Goal: Use online tool/utility: Utilize a website feature to perform a specific function

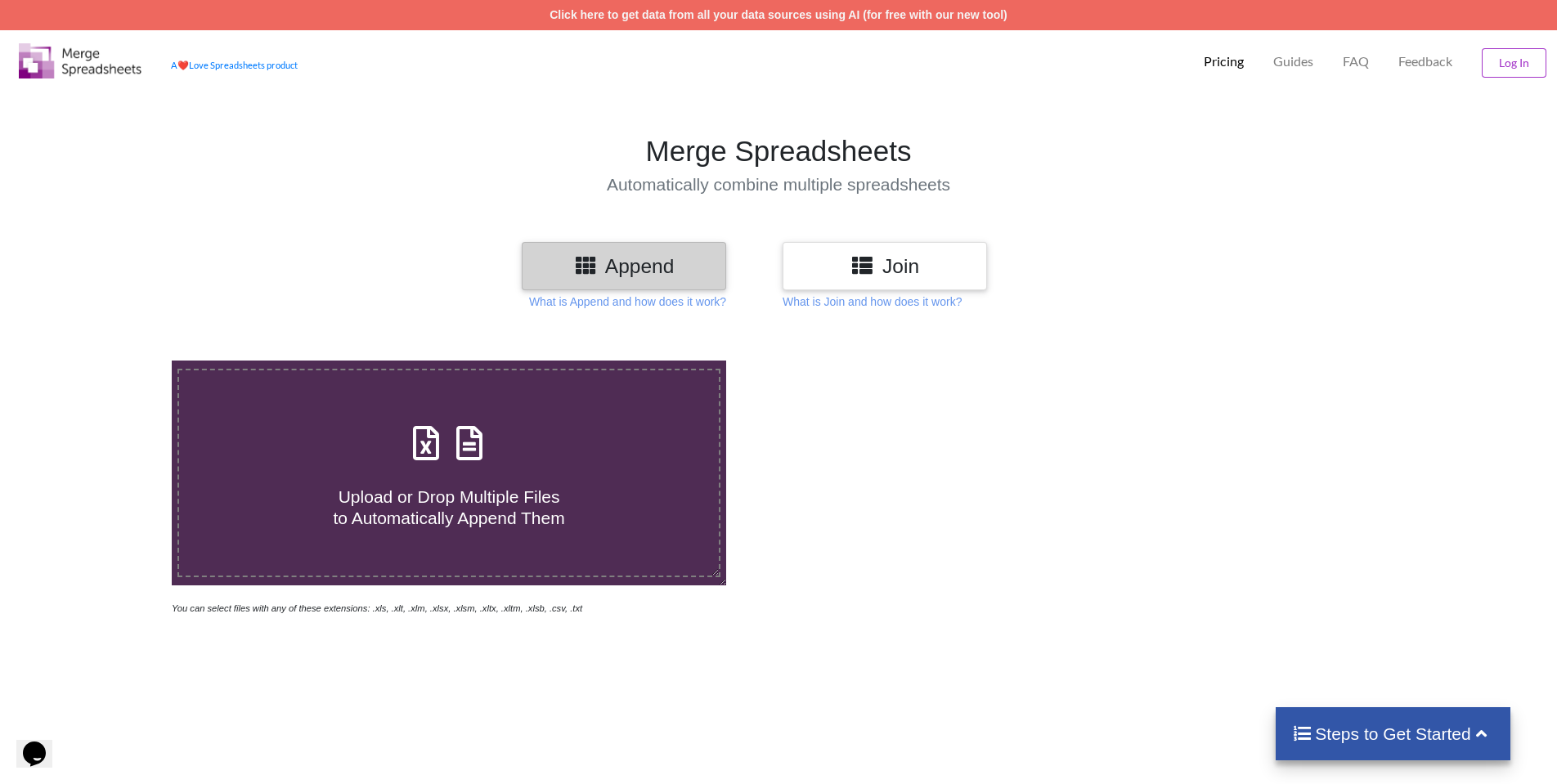
click at [900, 270] on h3 "Join" at bounding box center [884, 265] width 180 height 24
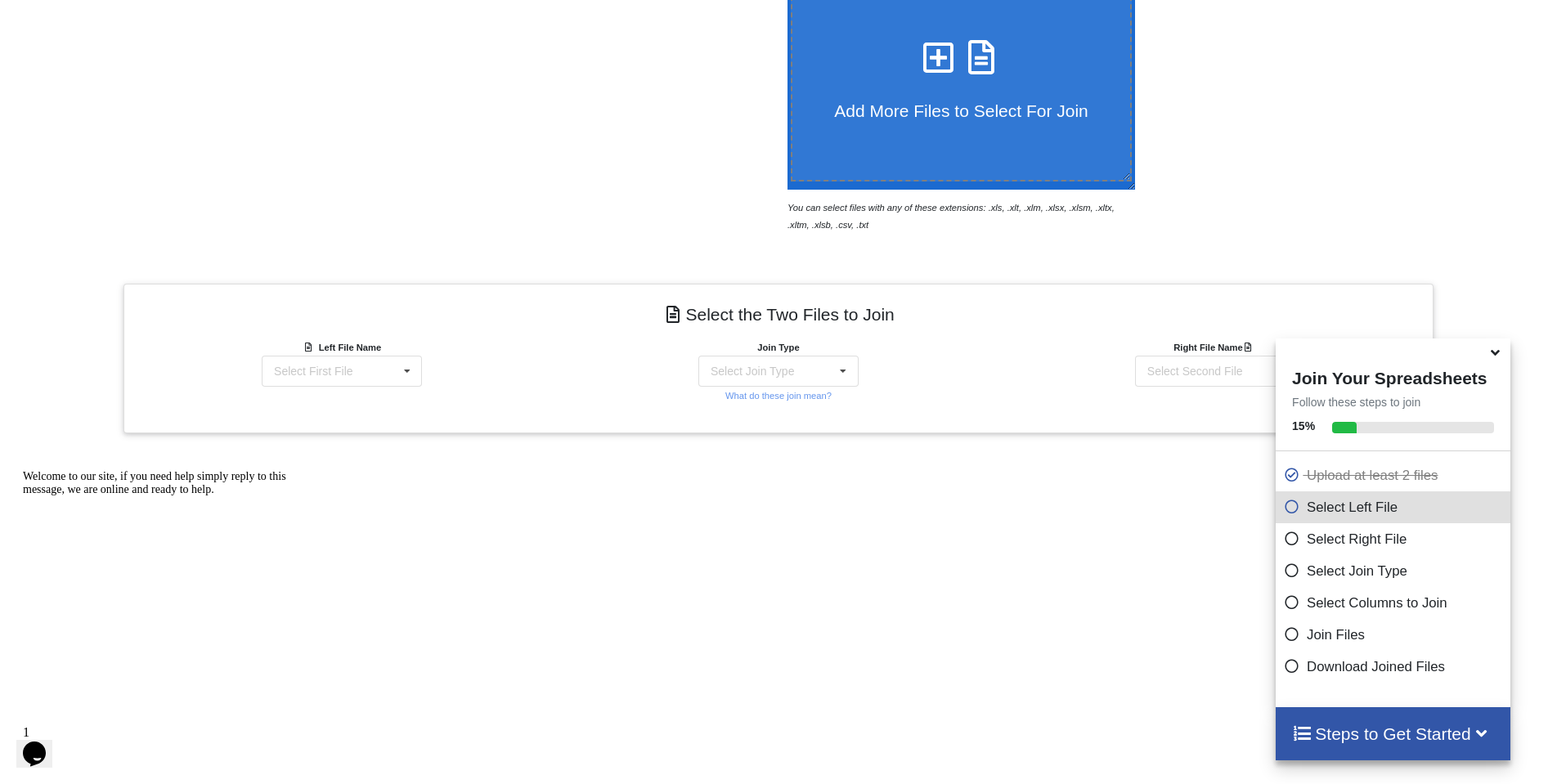
scroll to position [481, 0]
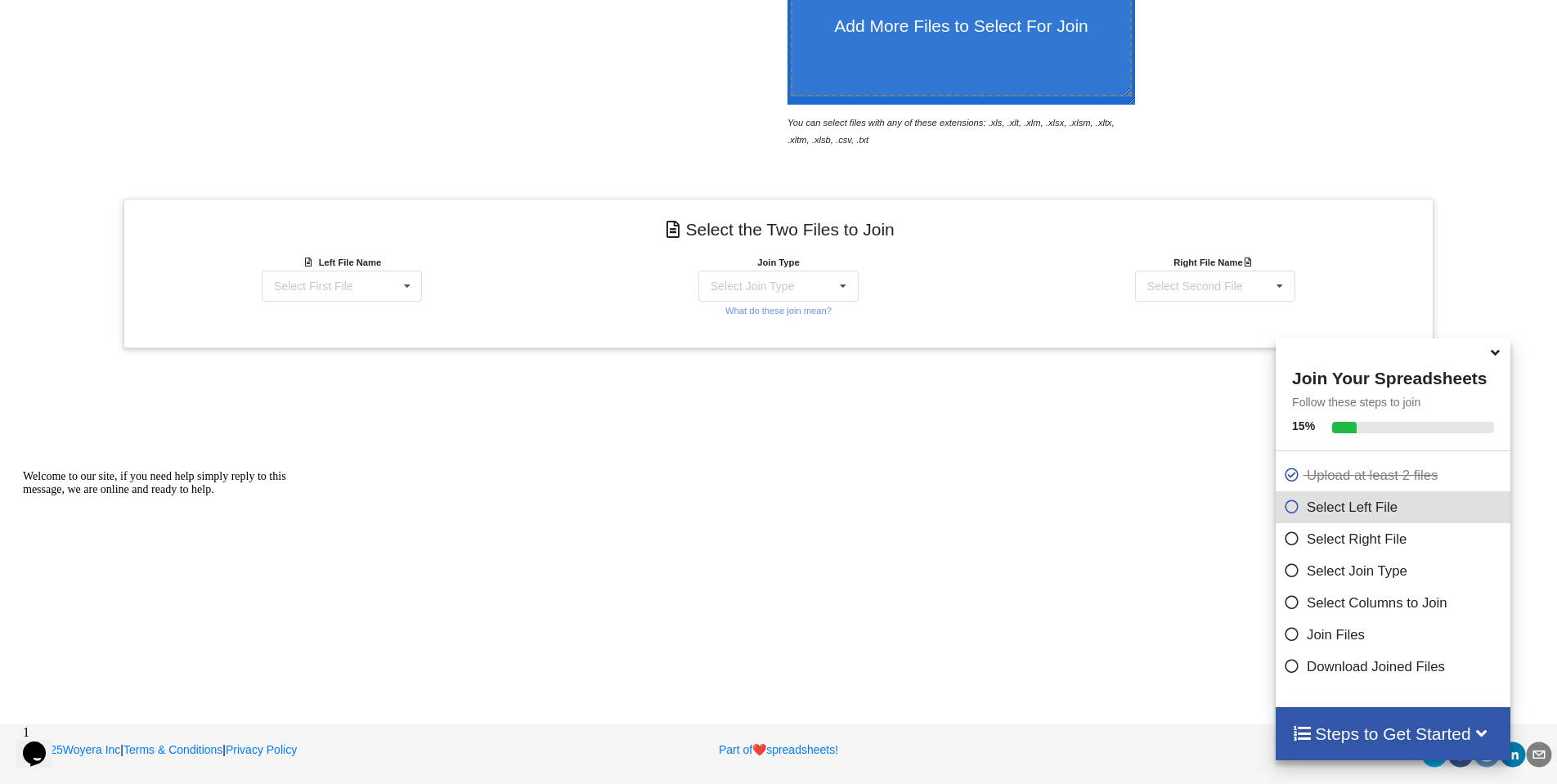
click at [1494, 357] on icon at bounding box center [1495, 350] width 17 height 15
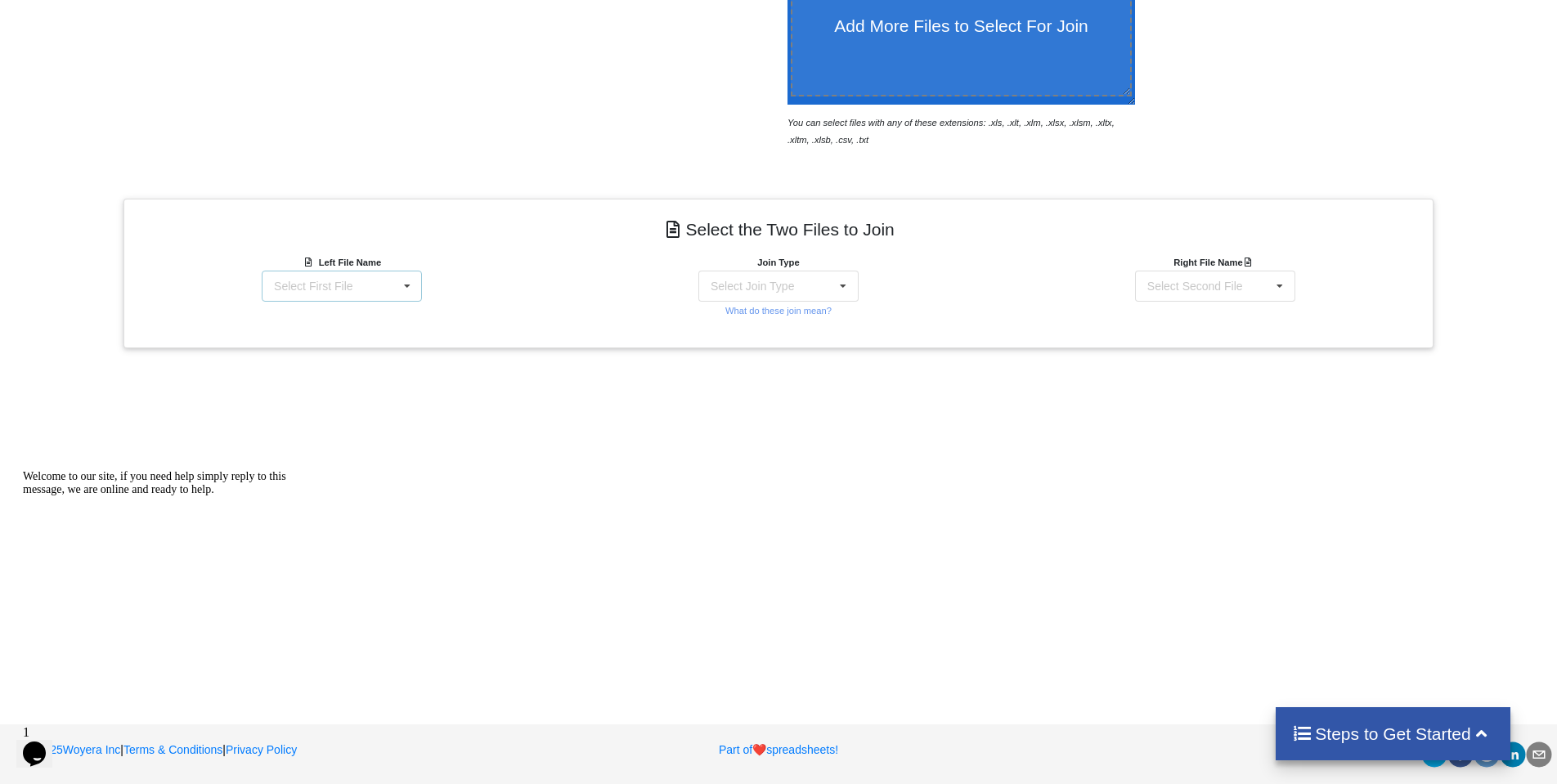
click at [373, 282] on div "Select First File RM report [DATE].xlsx : Sheet1 Matter balance summary (08_12_…" at bounding box center [342, 285] width 161 height 31
click at [362, 376] on span "Matter balance summary (08_12_2025).xlsx : Matter balance summary (08_12_2" at bounding box center [329, 358] width 143 height 36
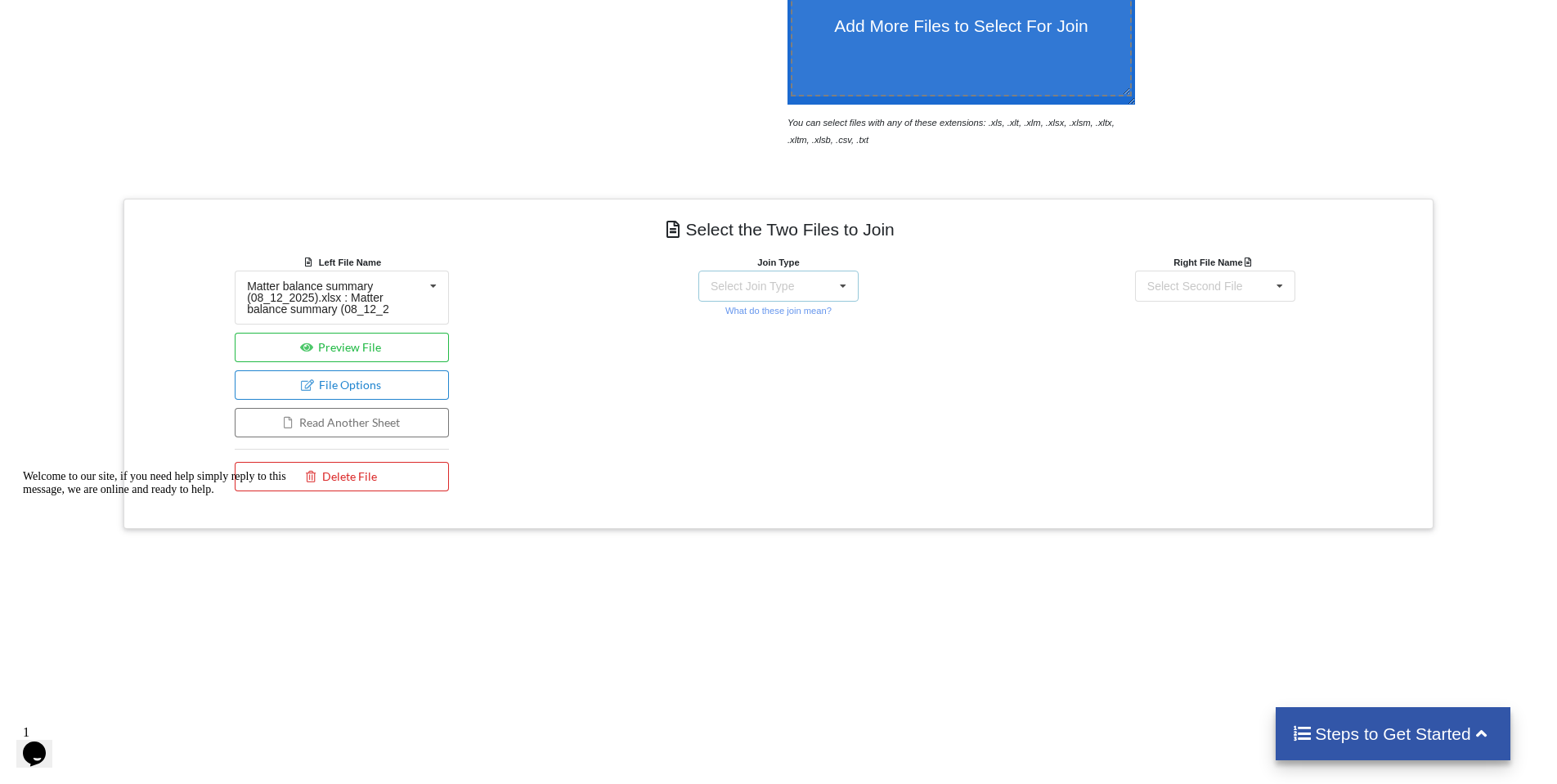
click at [814, 287] on div "Select Join Type INNER JOIN LEFT JOIN RIGHT JOIN FULL JOIN" at bounding box center [778, 285] width 161 height 31
click at [793, 329] on div "INNER JOIN" at bounding box center [788, 331] width 100 height 17
click at [1219, 268] on div "Right File Name Select Second File RM report [DATE].xlsx : Sheet1 Matter balanc…" at bounding box center [1215, 277] width 214 height 48
click at [1223, 289] on div "Select Second File" at bounding box center [1194, 286] width 95 height 11
click at [1205, 331] on div "RM report [DATE].xlsx : Sheet1" at bounding box center [1215, 315] width 195 height 30
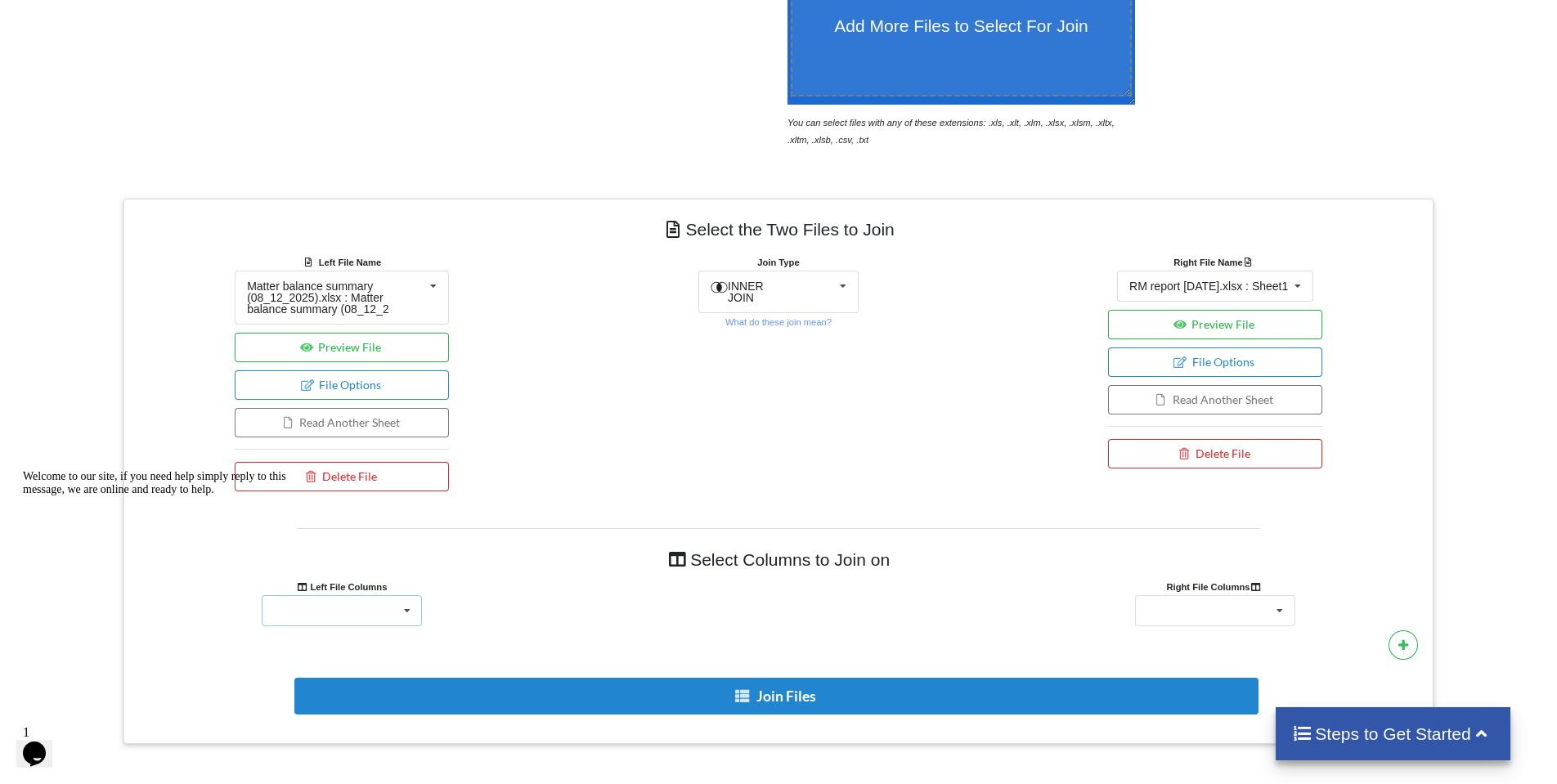
click at [404, 612] on icon at bounding box center [407, 611] width 25 height 30
click at [315, 610] on div "Client Client Accounts Receivable Time In Progress Expense In Progress Total Cl…" at bounding box center [342, 610] width 161 height 31
click at [392, 610] on div "Client Accounts Receivable Time In Progress Expense In Progress Total Client Tr…" at bounding box center [342, 610] width 161 height 31
click at [293, 496] on div "Welcome to our site, if you need help simply reply to this message, we are onli…" at bounding box center [170, 484] width 295 height 26
click at [1224, 620] on div "Responsible Attorney Client Accounts Receivable Time In Progress Expense In Pro…" at bounding box center [1215, 610] width 161 height 31
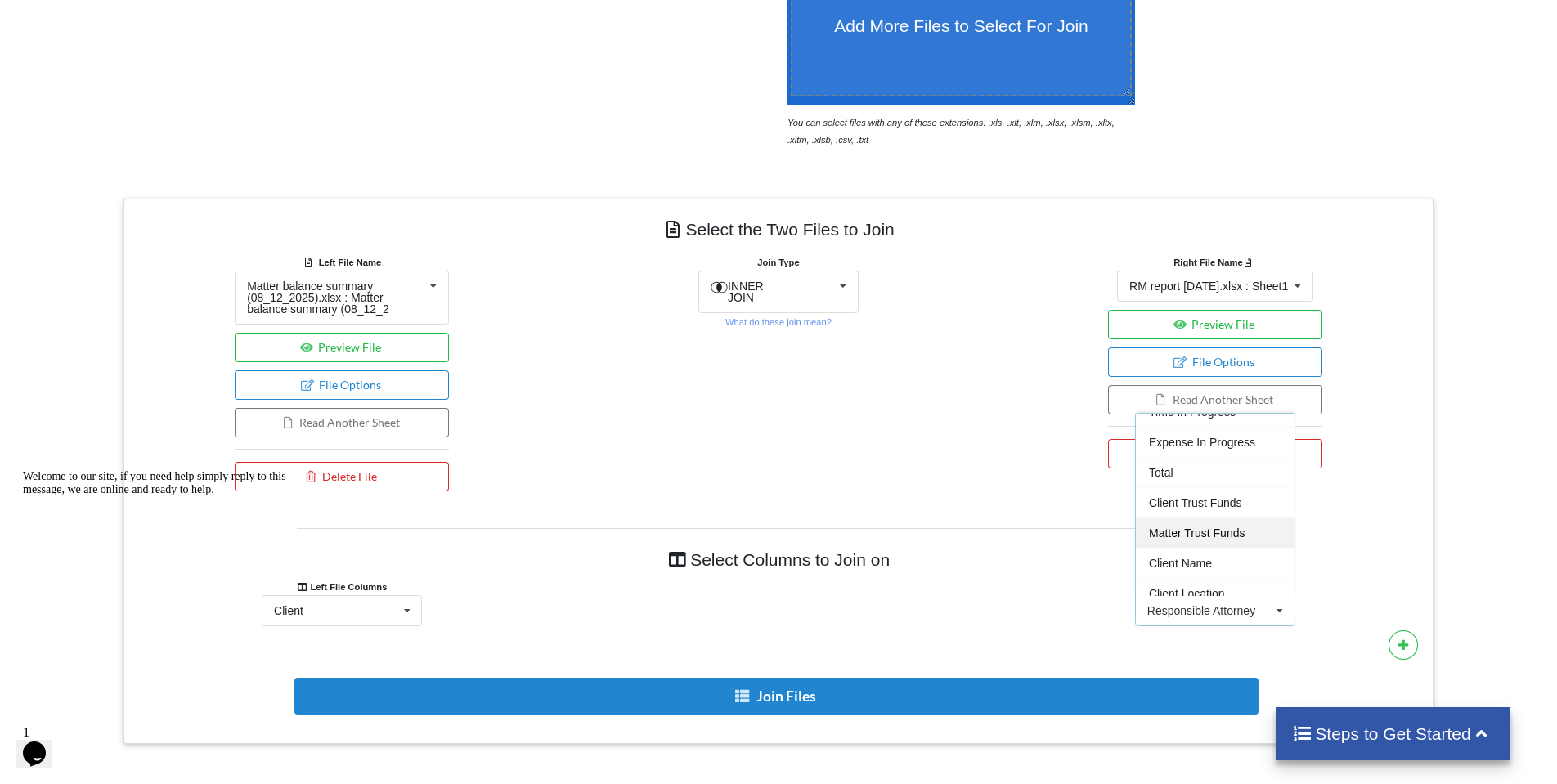
scroll to position [143, 0]
click at [1182, 525] on span "Client Name" at bounding box center [1180, 528] width 63 height 13
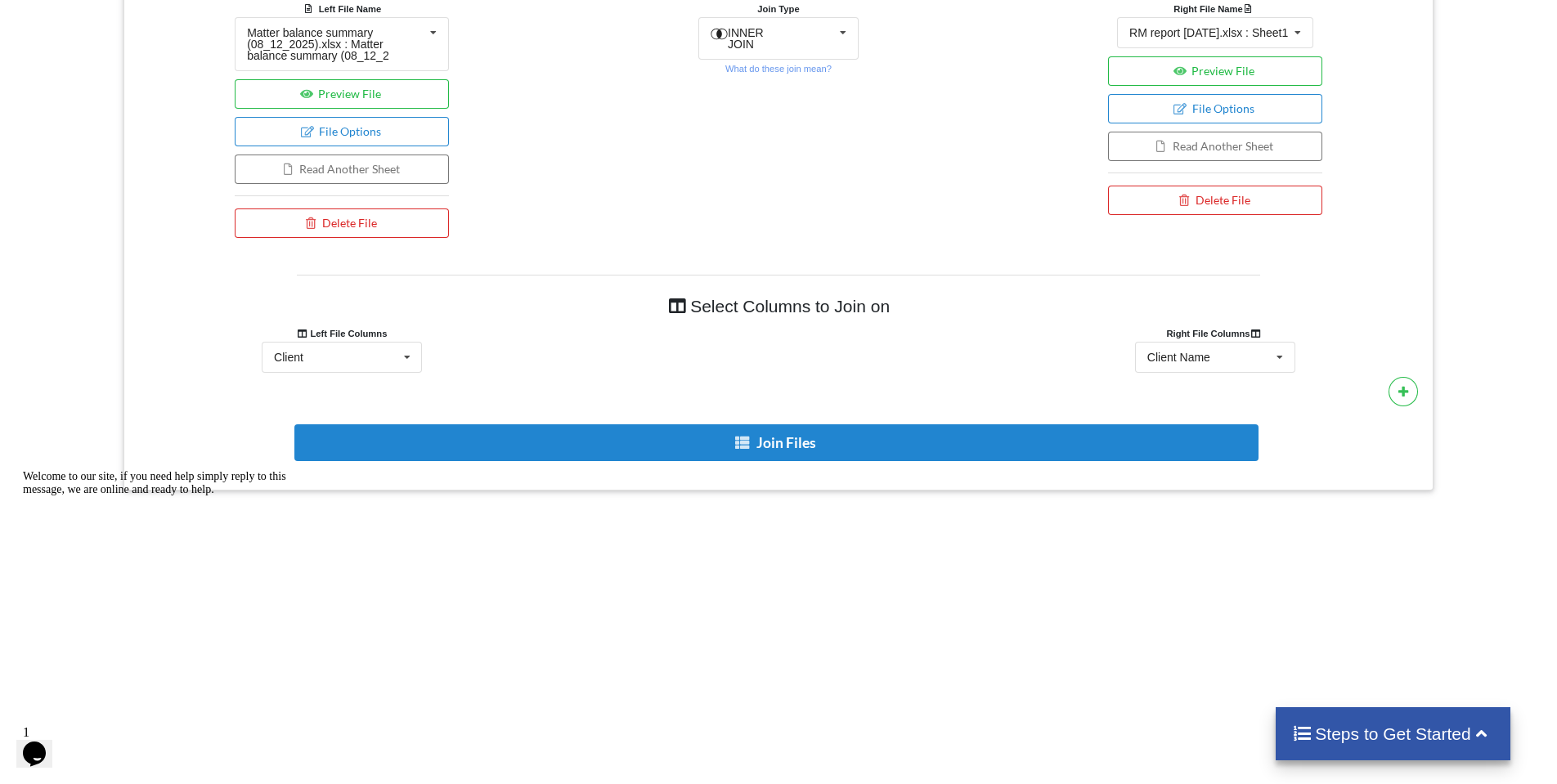
scroll to position [771, 0]
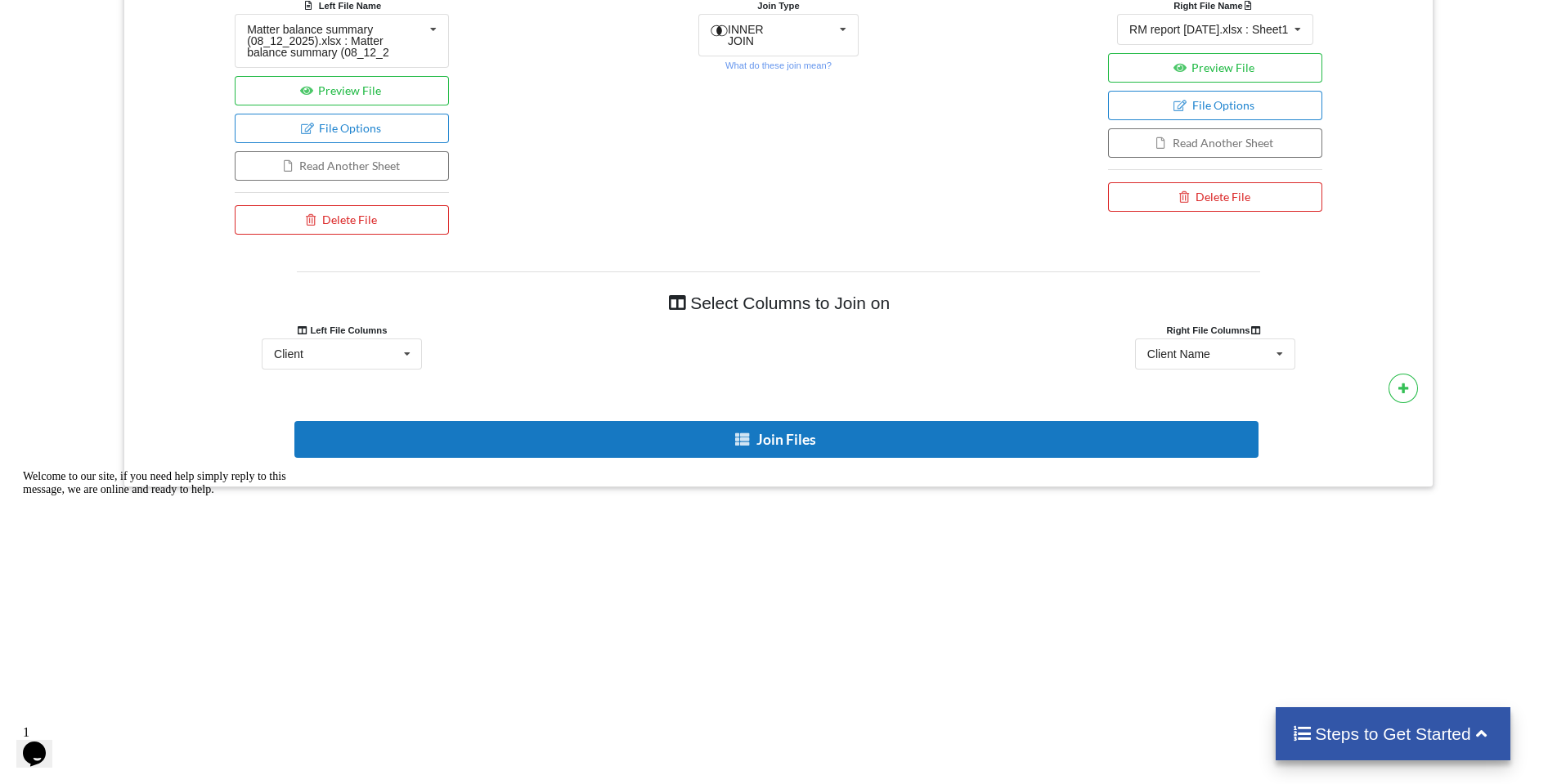
click at [894, 439] on button "Join Files" at bounding box center [777, 439] width 964 height 37
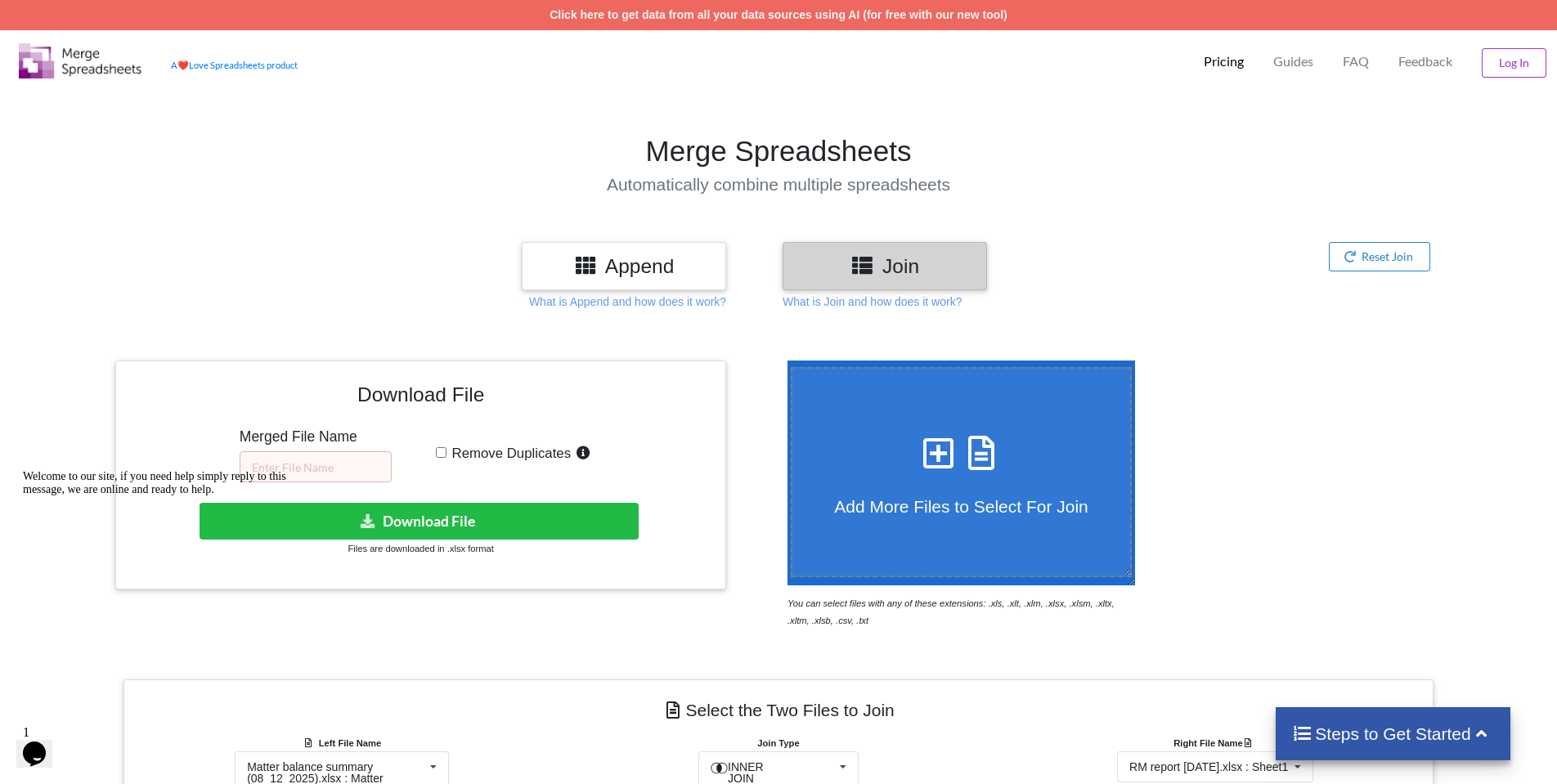
scroll to position [0, 0]
click at [312, 479] on input "text" at bounding box center [316, 467] width 152 height 31
type input "Bad Cases 8.14"
click at [441, 453] on input "Remove Duplicates" at bounding box center [440, 452] width 10 height 10
checkbox input "true"
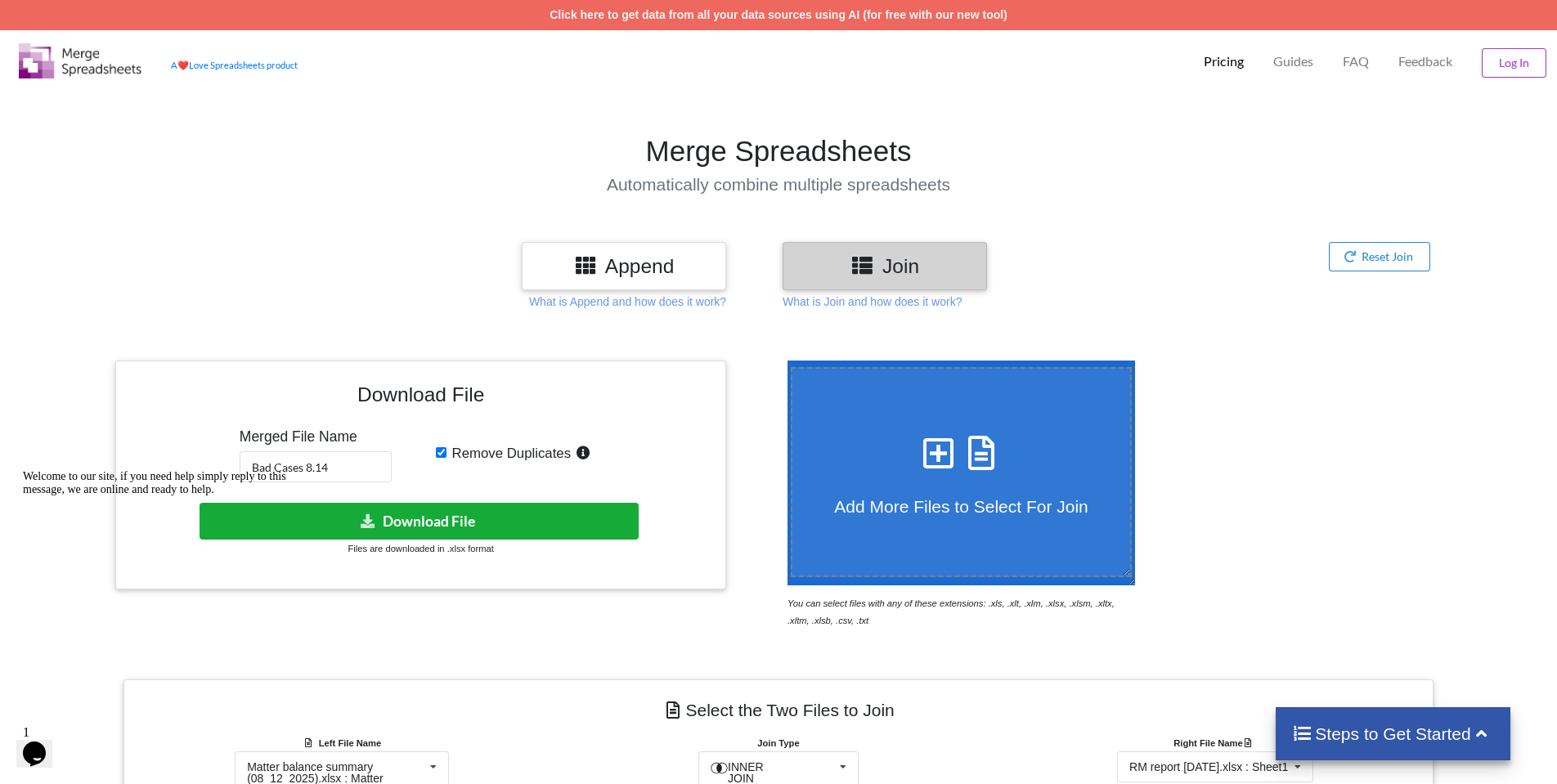
click at [458, 526] on button "Download File" at bounding box center [419, 520] width 440 height 37
